Goal: Information Seeking & Learning: Learn about a topic

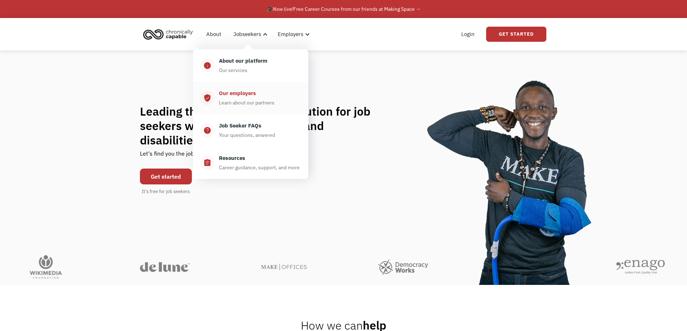
click at [245, 96] on div "Our employers" at bounding box center [237, 93] width 37 height 9
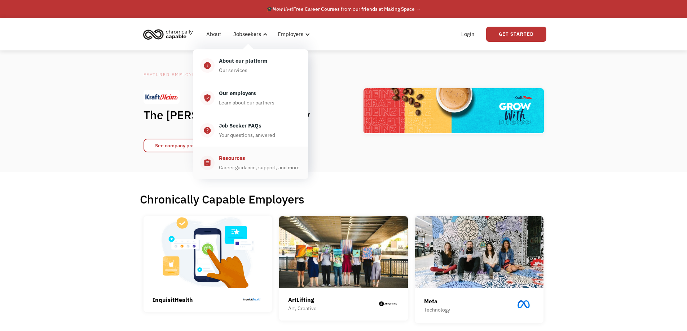
click at [246, 167] on div "Career guidance, support, and more" at bounding box center [259, 167] width 81 height 9
